Goal: Feedback & Contribution: Submit feedback/report problem

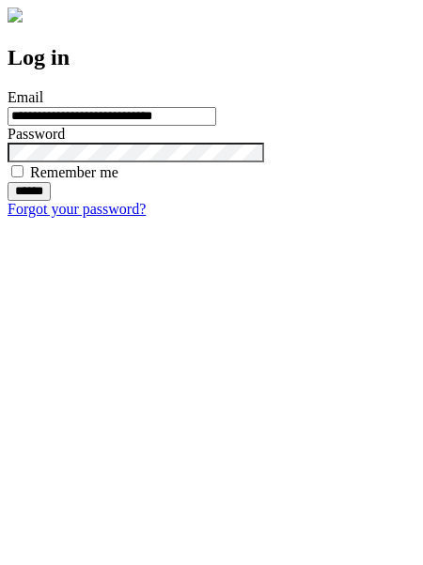
type input "**********"
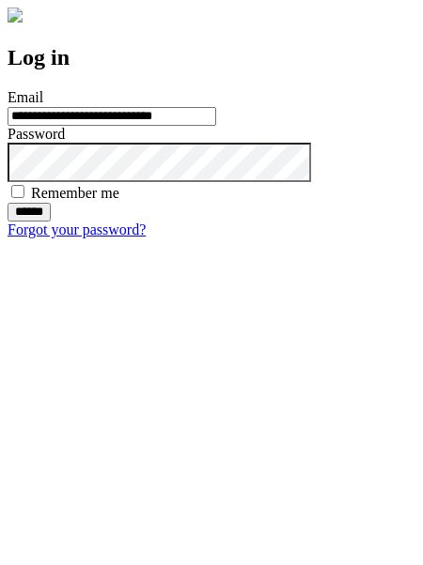
click at [51, 222] on input "******" at bounding box center [29, 212] width 43 height 19
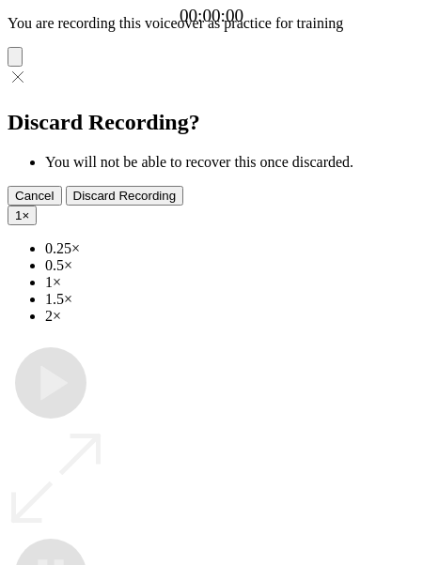
type input "**********"
